Goal: Task Accomplishment & Management: Use online tool/utility

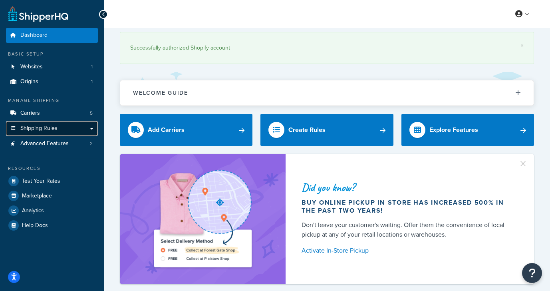
click at [47, 131] on span "Shipping Rules" at bounding box center [38, 128] width 37 height 7
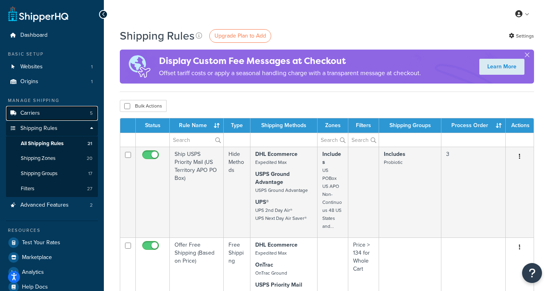
click at [41, 113] on link "Carriers 5" at bounding box center [52, 113] width 92 height 15
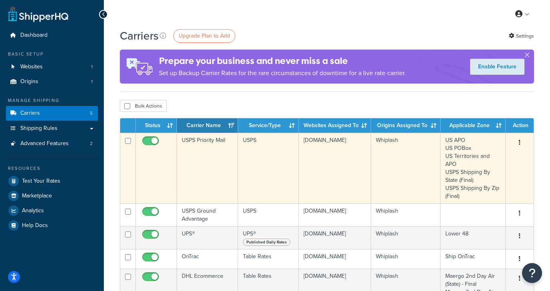
scroll to position [37, 0]
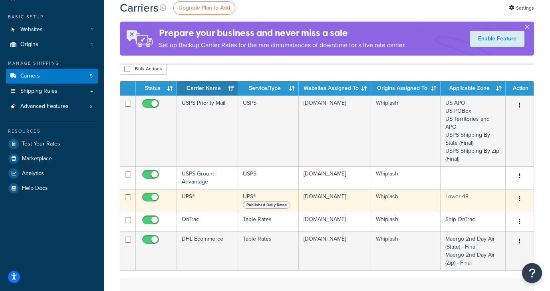
click at [192, 202] on td "UPS®" at bounding box center [207, 200] width 61 height 23
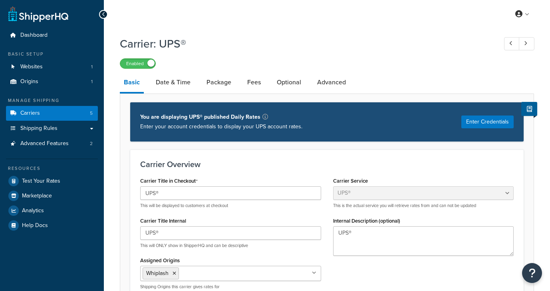
select select "ups"
click at [174, 78] on link "Date & Time" at bounding box center [173, 82] width 43 height 19
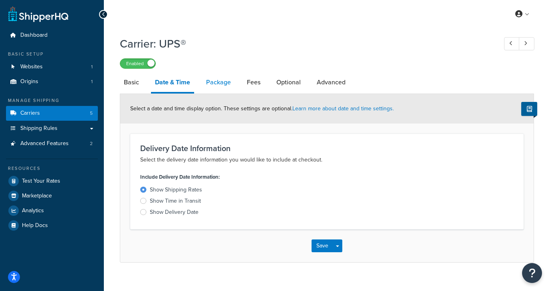
click at [217, 82] on link "Package" at bounding box center [218, 82] width 33 height 19
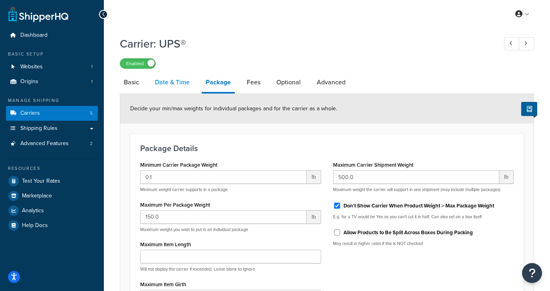
click at [165, 85] on link "Date & Time" at bounding box center [172, 82] width 43 height 19
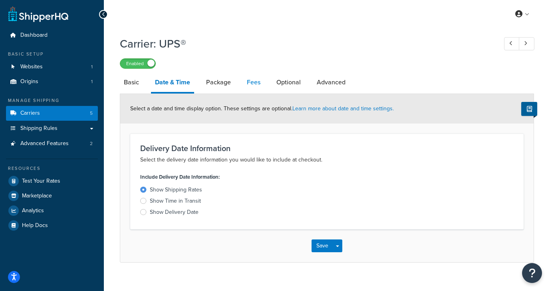
click at [254, 82] on link "Fees" at bounding box center [254, 82] width 22 height 19
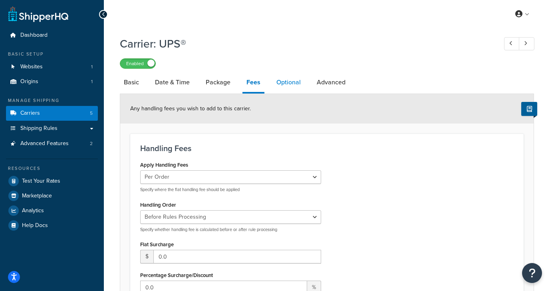
click at [289, 89] on link "Optional" at bounding box center [288, 82] width 32 height 19
select select "business"
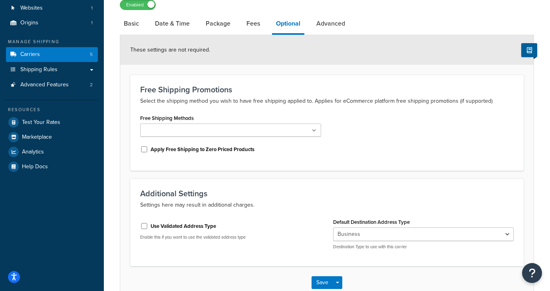
scroll to position [71, 0]
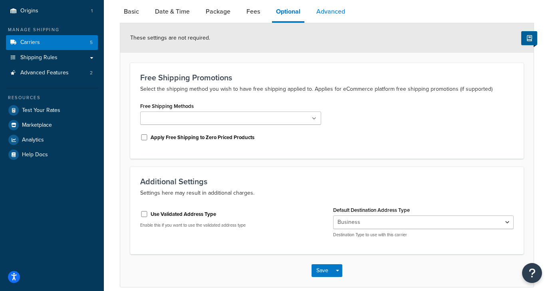
click at [339, 17] on link "Advanced" at bounding box center [330, 11] width 37 height 19
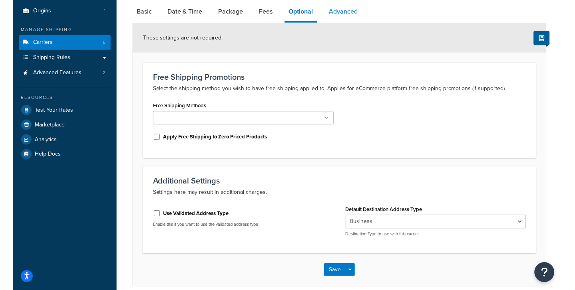
scroll to position [58, 0]
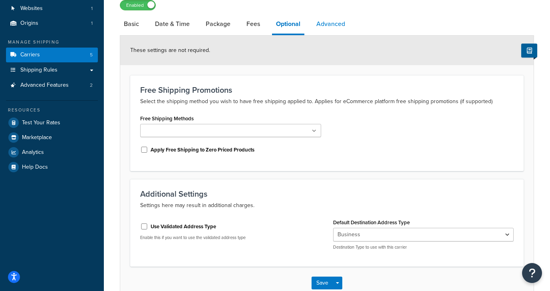
select select "false"
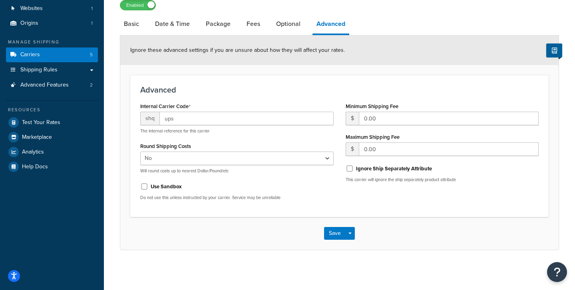
scroll to position [0, 0]
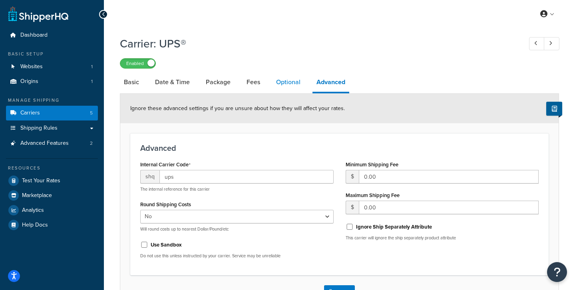
click at [290, 89] on link "Optional" at bounding box center [288, 82] width 32 height 19
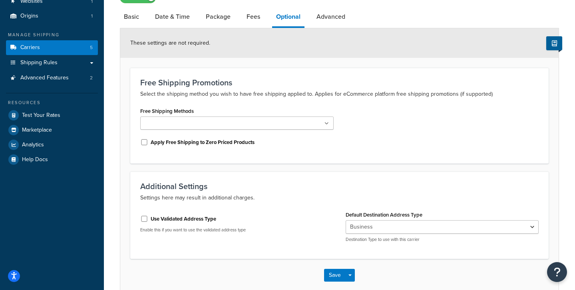
scroll to position [58, 0]
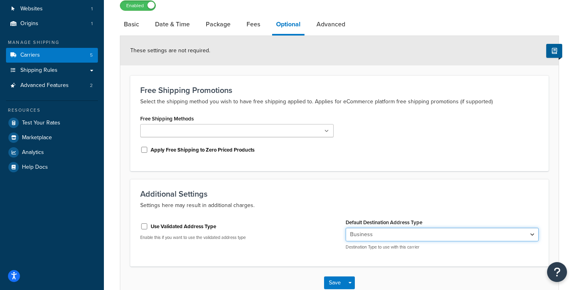
click at [363, 238] on select "Residential Business" at bounding box center [441, 235] width 193 height 14
select select "residential"
click at [345, 228] on select "Residential Business" at bounding box center [441, 235] width 193 height 14
click at [332, 284] on button "Save" at bounding box center [335, 283] width 22 height 13
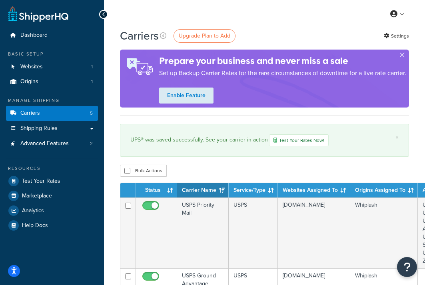
click at [103, 16] on icon at bounding box center [104, 15] width 4 height 6
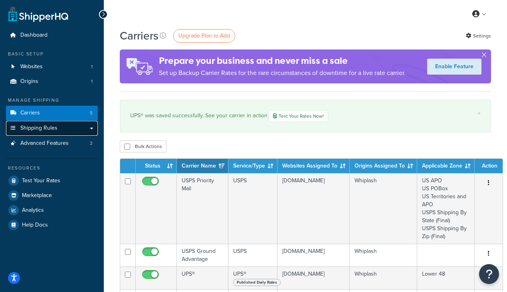
click at [53, 130] on span "Shipping Rules" at bounding box center [38, 128] width 37 height 7
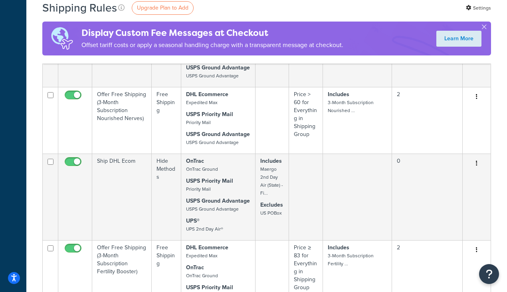
scroll to position [919, 0]
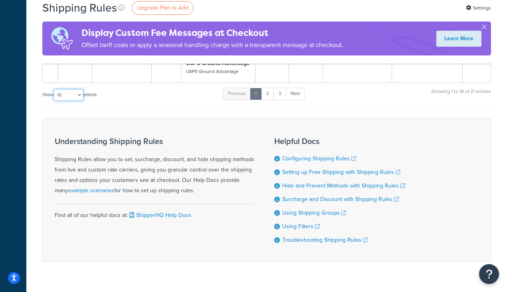
click at [77, 97] on select "10 15 25 50 100 1000" at bounding box center [69, 95] width 30 height 12
select select "50"
click at [54, 89] on select "10 15 25 50 100 1000" at bounding box center [69, 95] width 30 height 12
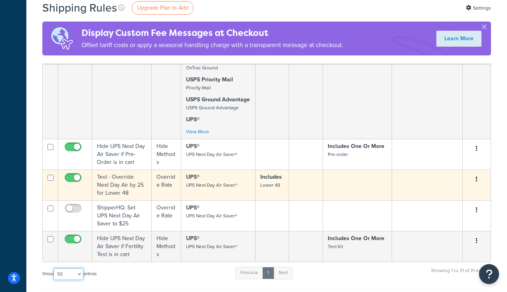
scroll to position [1520, 0]
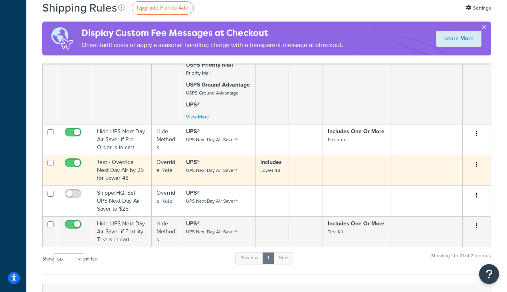
click at [242, 168] on td "UPS® UPS Next Day Air Saver®" at bounding box center [218, 170] width 74 height 31
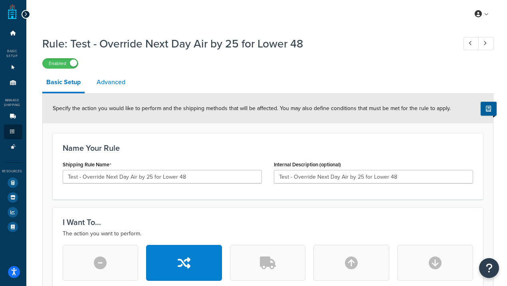
click at [103, 85] on link "Advanced" at bounding box center [111, 82] width 37 height 19
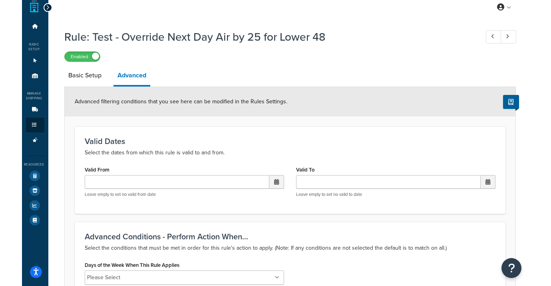
scroll to position [4, 0]
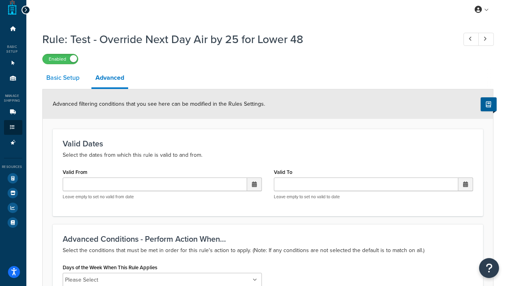
click at [62, 82] on link "Basic Setup" at bounding box center [62, 77] width 41 height 19
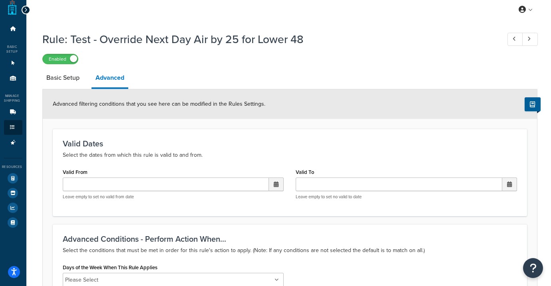
click at [28, 11] on div at bounding box center [26, 10] width 9 height 9
click at [54, 82] on link "Basic Setup" at bounding box center [62, 77] width 41 height 19
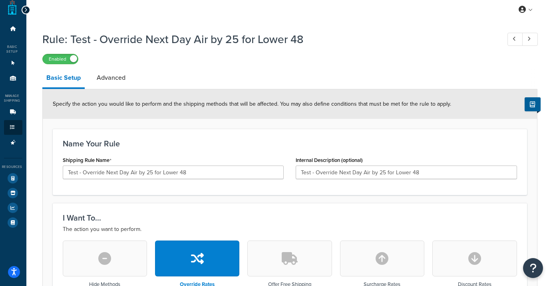
click at [22, 10] on div at bounding box center [26, 10] width 9 height 9
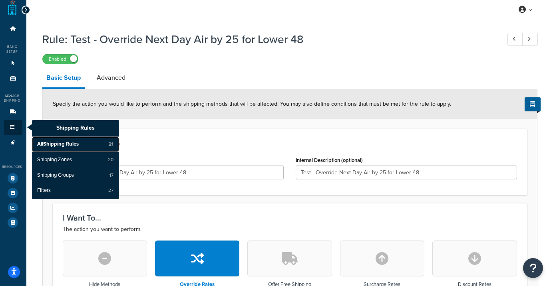
click at [50, 143] on span "All Shipping Rules" at bounding box center [58, 144] width 42 height 7
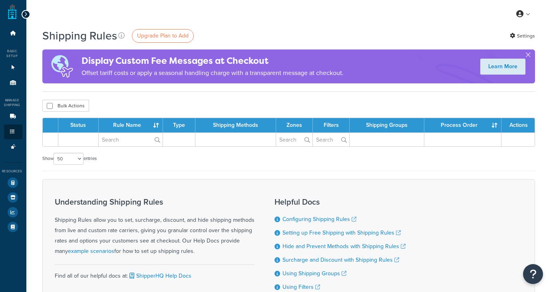
select select "50"
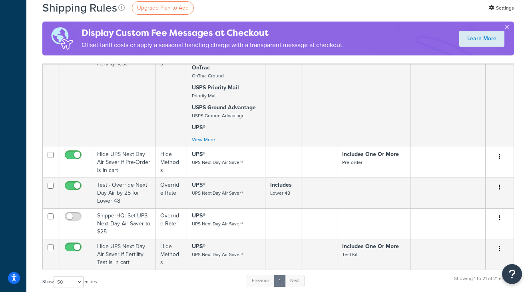
scroll to position [1502, 0]
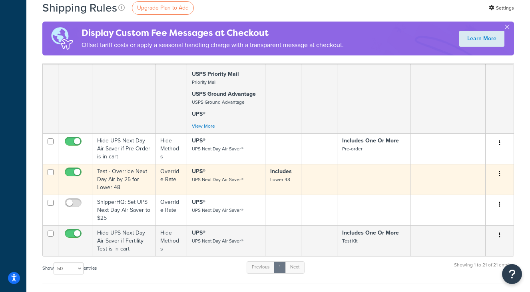
click at [143, 172] on td "Test - Override Next Day Air by 25 for Lower 48" at bounding box center [123, 179] width 63 height 31
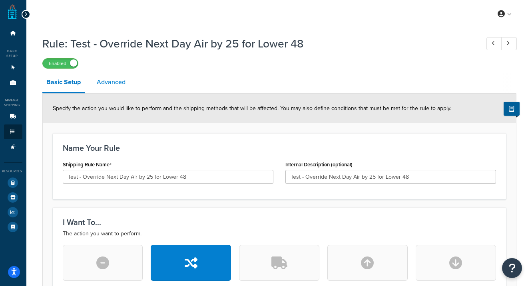
click at [104, 80] on link "Advanced" at bounding box center [111, 82] width 37 height 19
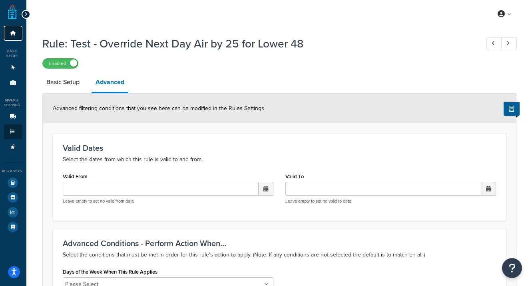
click at [15, 36] on link "Dashboard" at bounding box center [13, 33] width 18 height 15
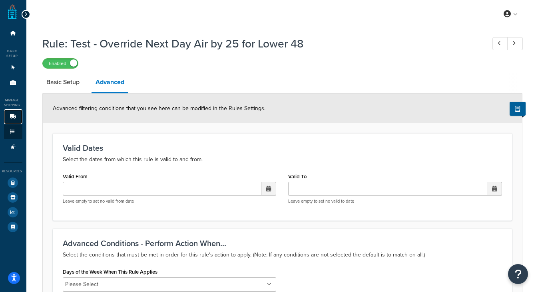
click at [11, 117] on icon at bounding box center [13, 116] width 8 height 5
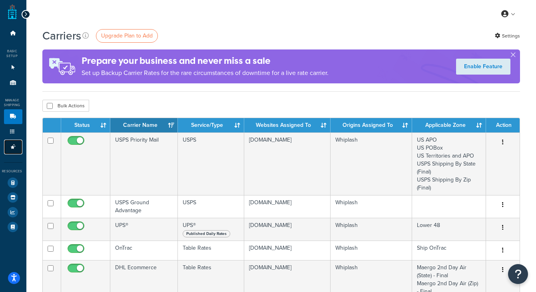
click at [19, 143] on link "Advanced Features 2" at bounding box center [13, 147] width 18 height 15
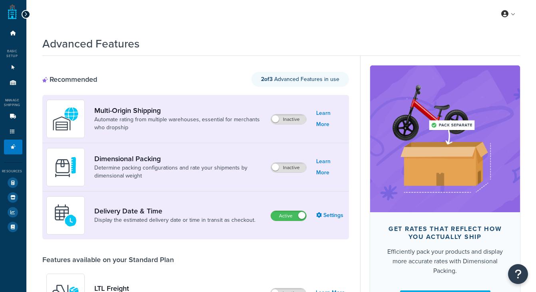
click at [17, 135] on link "Shipping Rules" at bounding box center [13, 132] width 18 height 15
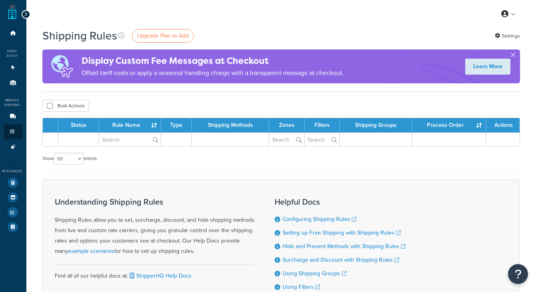
select select "50"
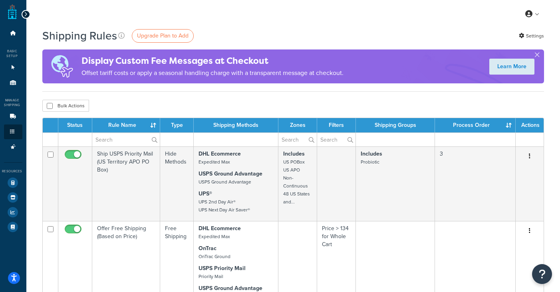
click at [26, 16] on icon at bounding box center [26, 15] width 4 height 6
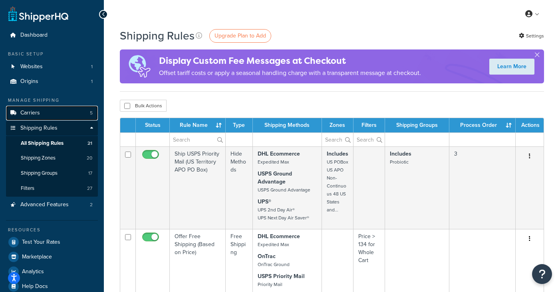
click at [55, 109] on link "Carriers 5" at bounding box center [52, 113] width 92 height 15
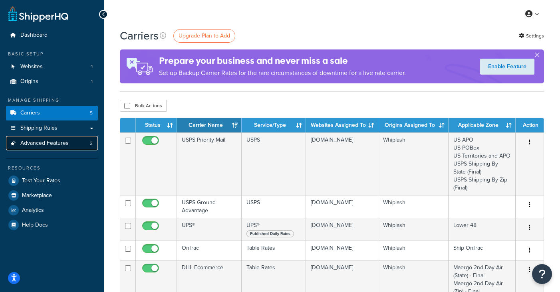
click at [39, 146] on span "Advanced Features" at bounding box center [44, 143] width 48 height 7
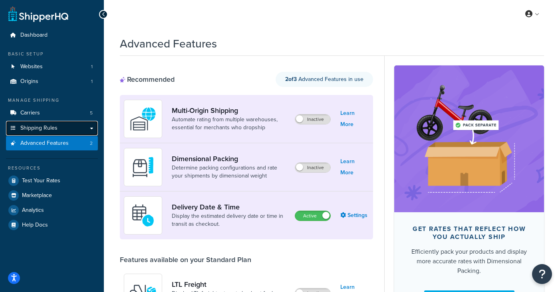
click at [54, 128] on span "Shipping Rules" at bounding box center [38, 128] width 37 height 7
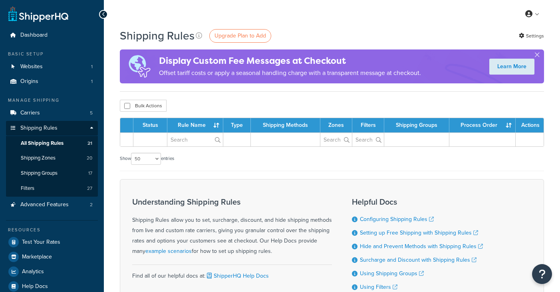
select select "50"
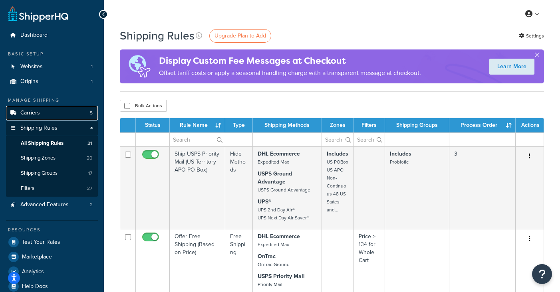
click at [58, 113] on link "Carriers 5" at bounding box center [52, 113] width 92 height 15
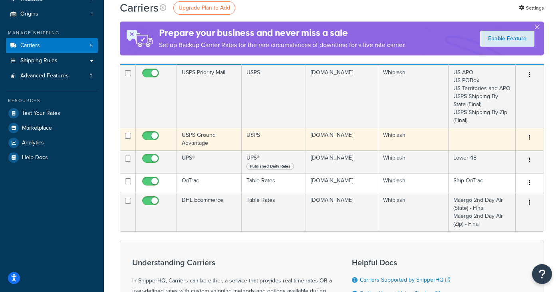
scroll to position [96, 0]
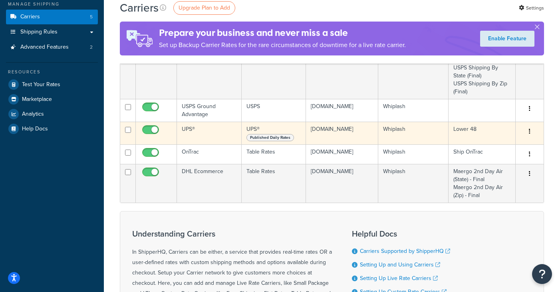
click at [199, 136] on td "UPS®" at bounding box center [209, 133] width 65 height 23
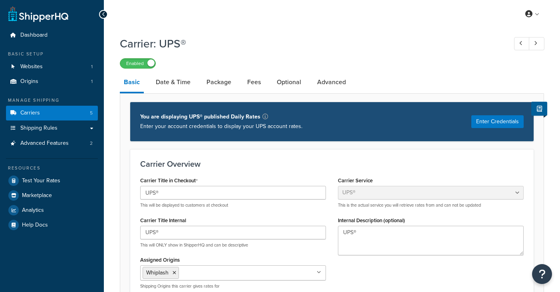
select select "ups"
click at [183, 89] on link "Date & Time" at bounding box center [173, 82] width 43 height 19
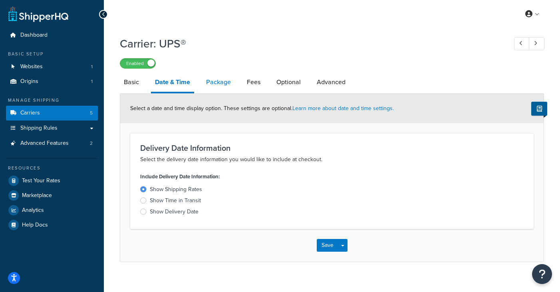
click at [217, 84] on link "Package" at bounding box center [218, 82] width 33 height 19
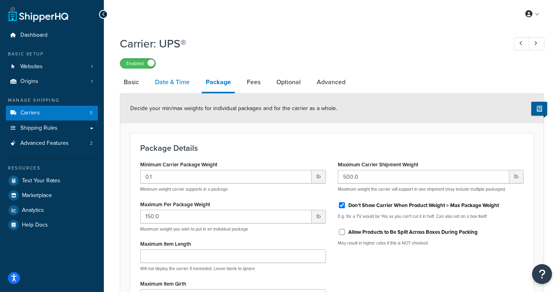
click at [183, 81] on link "Date & Time" at bounding box center [172, 82] width 43 height 19
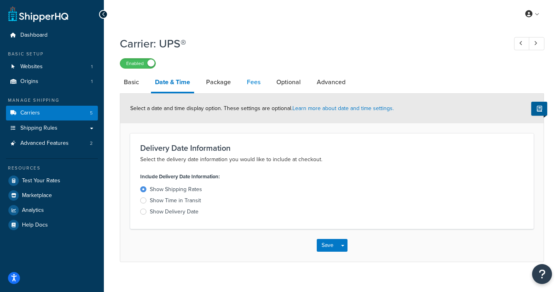
click at [258, 81] on link "Fees" at bounding box center [254, 82] width 22 height 19
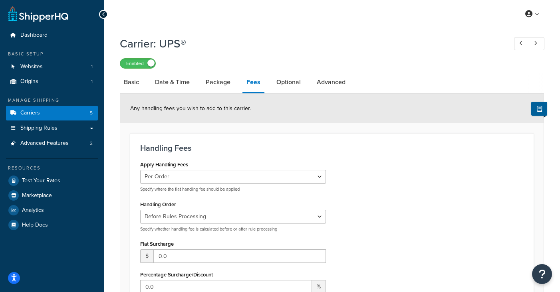
click at [200, 84] on li "Date & Time" at bounding box center [176, 82] width 51 height 19
click at [182, 84] on link "Date & Time" at bounding box center [172, 82] width 43 height 19
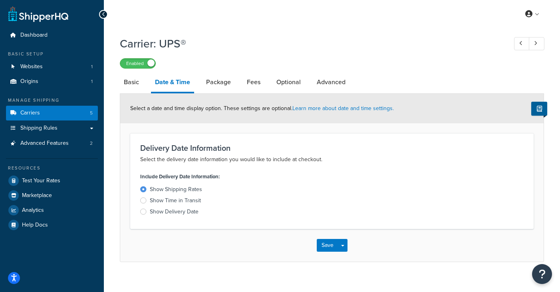
scroll to position [11, 0]
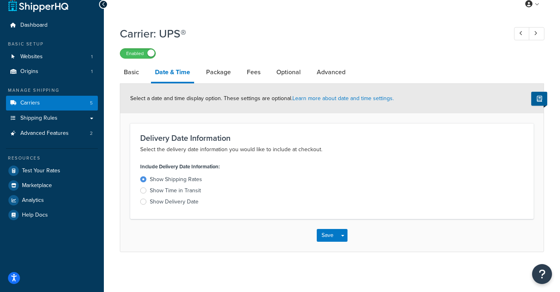
click at [191, 191] on div "Show Time in Transit" at bounding box center [175, 191] width 51 height 8
click at [0, 0] on input "Show Time in Transit" at bounding box center [0, 0] width 0 height 0
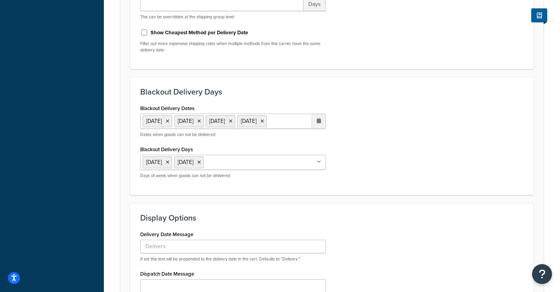
scroll to position [405, 0]
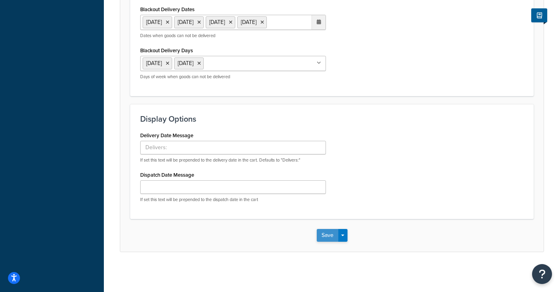
click at [326, 232] on button "Save" at bounding box center [328, 235] width 22 height 13
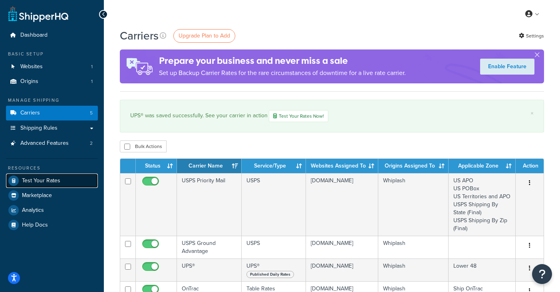
click at [41, 179] on span "Test Your Rates" at bounding box center [41, 181] width 38 height 7
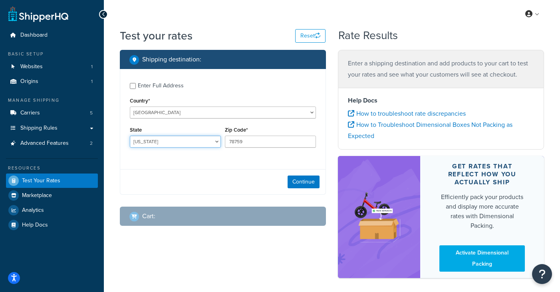
click at [172, 141] on select "[US_STATE] [US_STATE] [US_STATE] [US_STATE] [US_STATE] Armed Forces Americas Ar…" at bounding box center [175, 142] width 91 height 12
select select "CA"
click at [130, 136] on select "[US_STATE] [US_STATE] [US_STATE] [US_STATE] [US_STATE] Armed Forces Americas Ar…" at bounding box center [175, 142] width 91 height 12
drag, startPoint x: 266, startPoint y: 139, endPoint x: 223, endPoint y: 139, distance: 42.3
click at [223, 139] on div "Zip Code* 78759" at bounding box center [270, 139] width 95 height 29
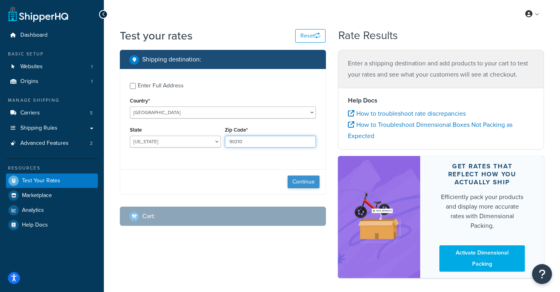
type input "90210"
click at [298, 183] on button "Continue" at bounding box center [304, 182] width 32 height 13
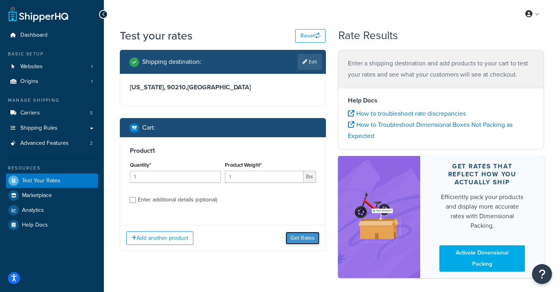
click at [298, 241] on button "Get Rates" at bounding box center [303, 238] width 34 height 13
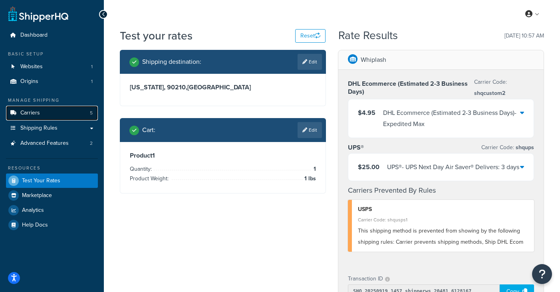
click at [40, 112] on link "Carriers 5" at bounding box center [52, 113] width 92 height 15
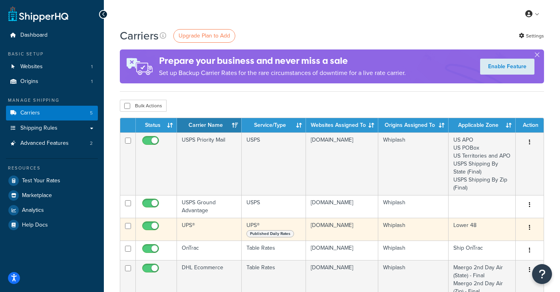
scroll to position [2, 0]
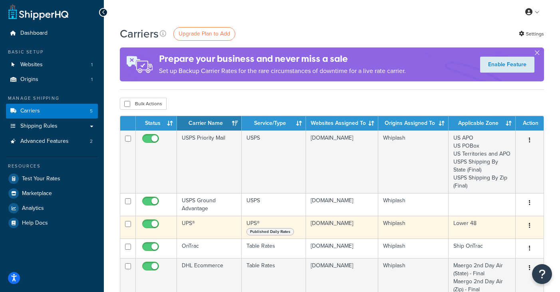
click at [169, 229] on td at bounding box center [156, 227] width 41 height 23
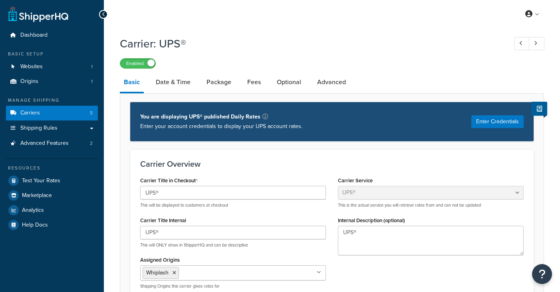
select select "ups"
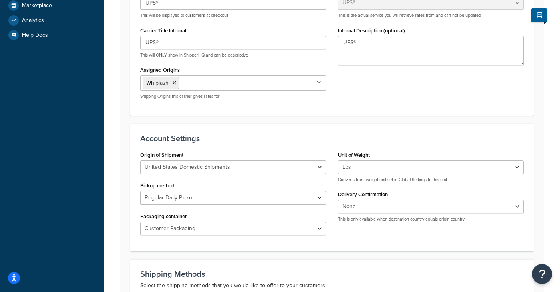
scroll to position [145, 0]
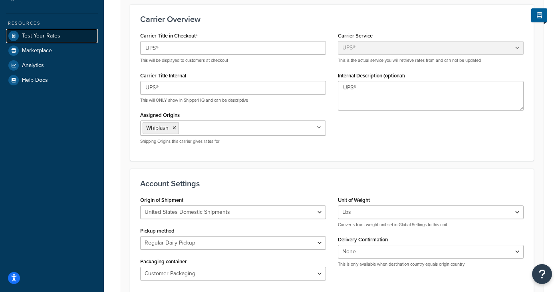
click at [56, 38] on span "Test Your Rates" at bounding box center [41, 36] width 38 height 7
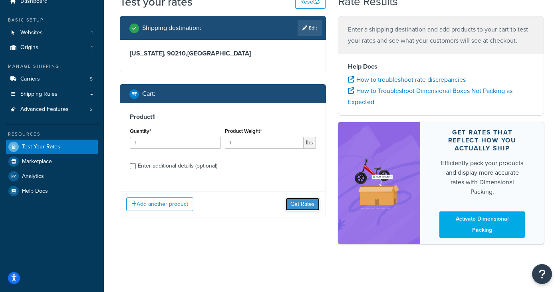
click at [306, 208] on button "Get Rates" at bounding box center [303, 204] width 34 height 13
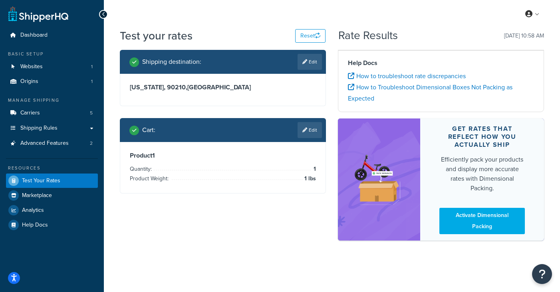
scroll to position [0, 0]
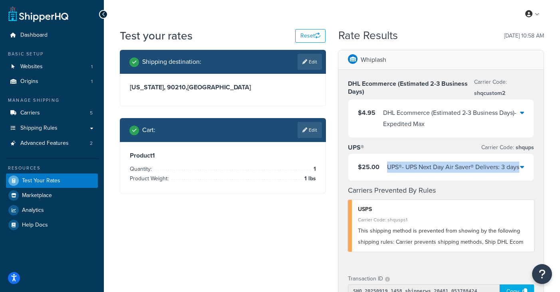
drag, startPoint x: 404, startPoint y: 181, endPoint x: 389, endPoint y: 169, distance: 19.7
click at [389, 169] on div "UPS® - UPS Next Day Air Saver® Delivers: 3 days" at bounding box center [453, 167] width 132 height 11
copy div "UPS® - UPS Next Day Air Saver® Delivers: 3 days"
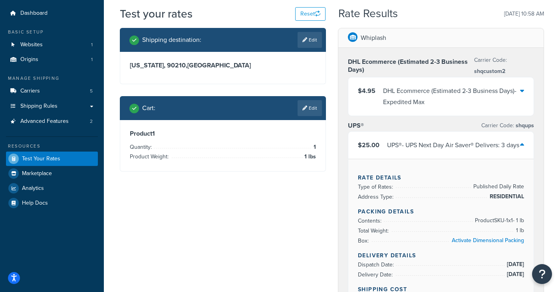
scroll to position [15, 0]
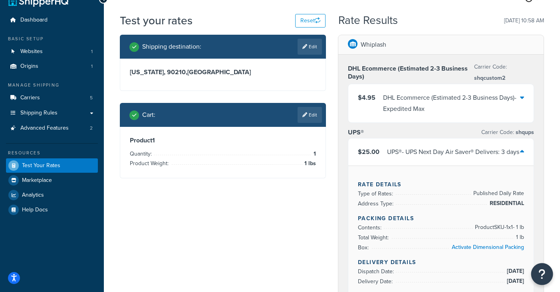
click at [546, 281] on button "Open Resource Center" at bounding box center [542, 275] width 22 height 22
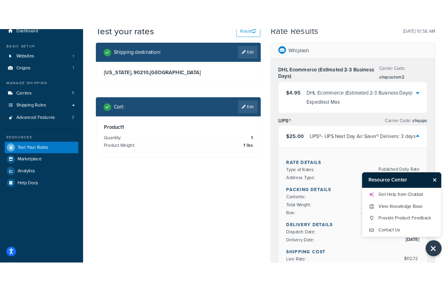
scroll to position [38, 0]
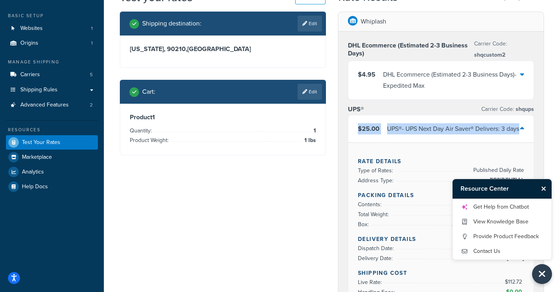
drag, startPoint x: 409, startPoint y: 144, endPoint x: 356, endPoint y: 129, distance: 55.0
click at [356, 129] on div "$25.00 UPS® - UPS Next Day Air Saver® Delivers: 3 days" at bounding box center [440, 128] width 185 height 27
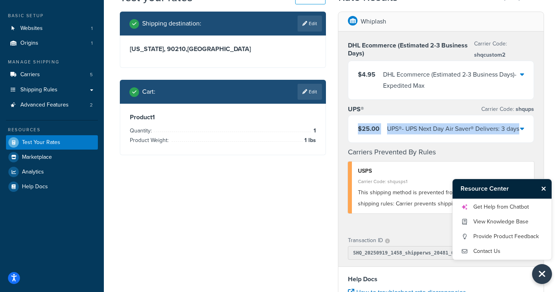
copy div "$25.00 UPS® - UPS Next Day Air Saver® Delivers: 3 days"
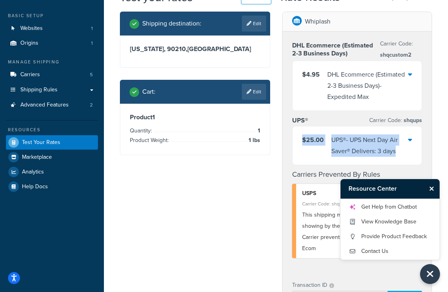
scroll to position [32, 0]
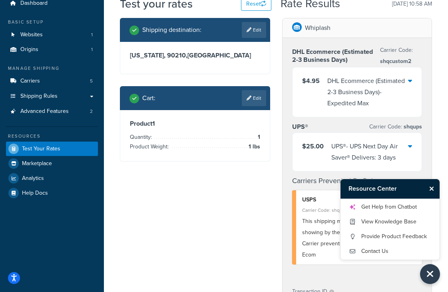
click at [255, 173] on div "Shipping destination : Edit [US_STATE], 90210 , [GEOGRAPHIC_DATA] Cart : Edit P…" at bounding box center [195, 96] width 162 height 156
